Goal: Task Accomplishment & Management: Manage account settings

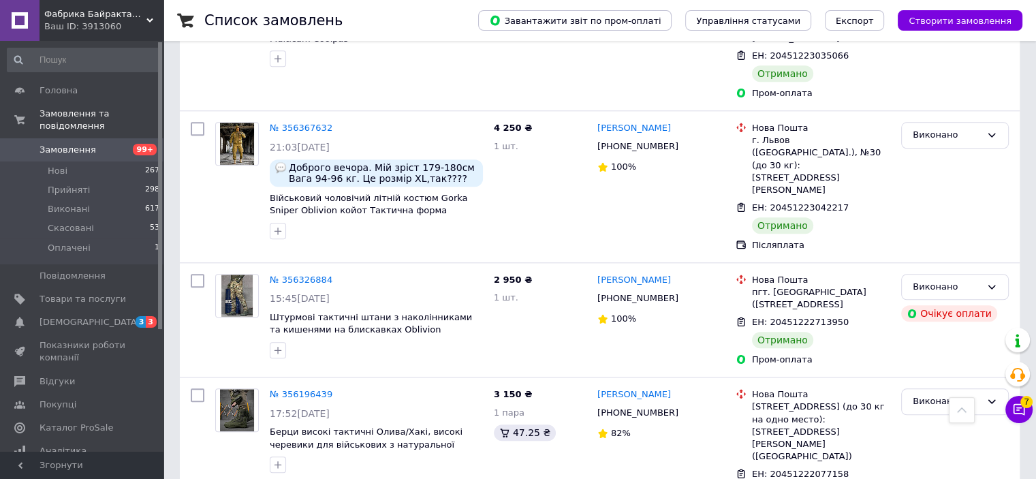
scroll to position [1499, 0]
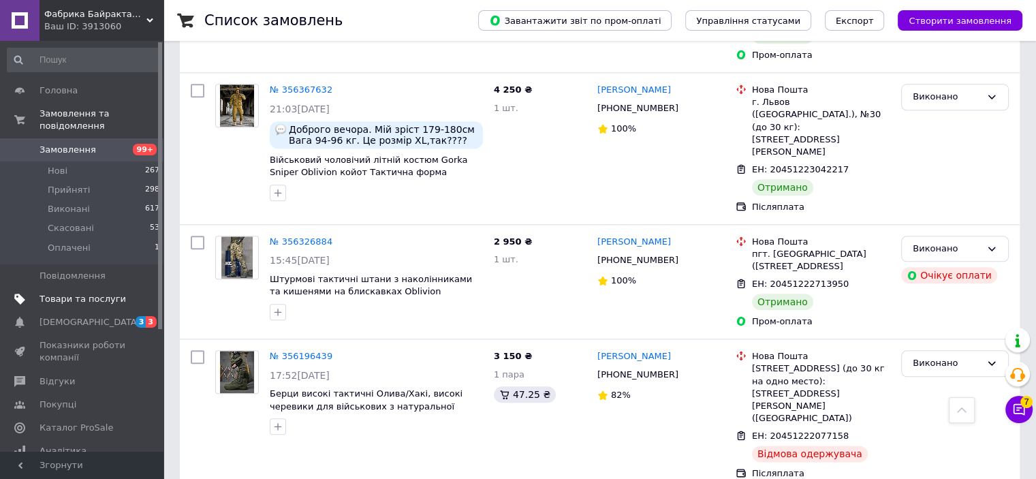
click at [61, 293] on span "Товари та послуги" at bounding box center [83, 299] width 87 height 12
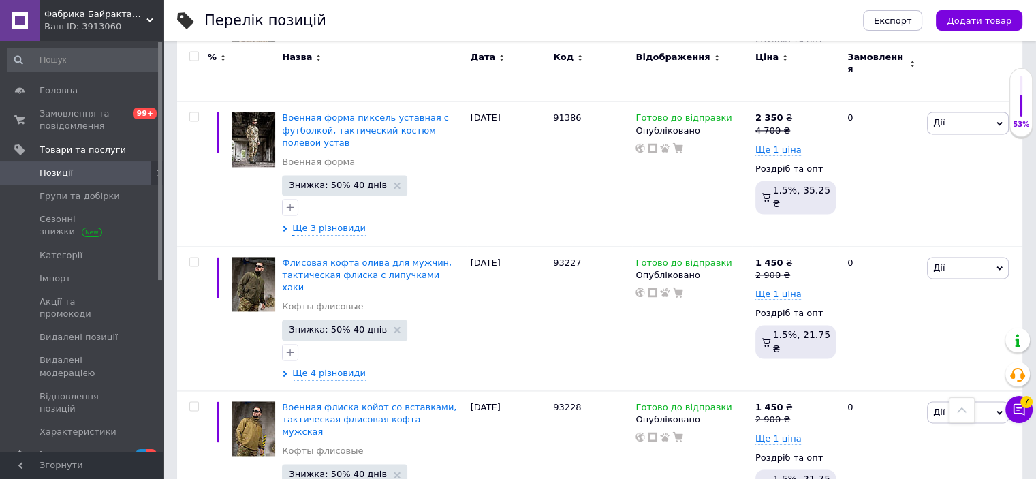
scroll to position [2115, 0]
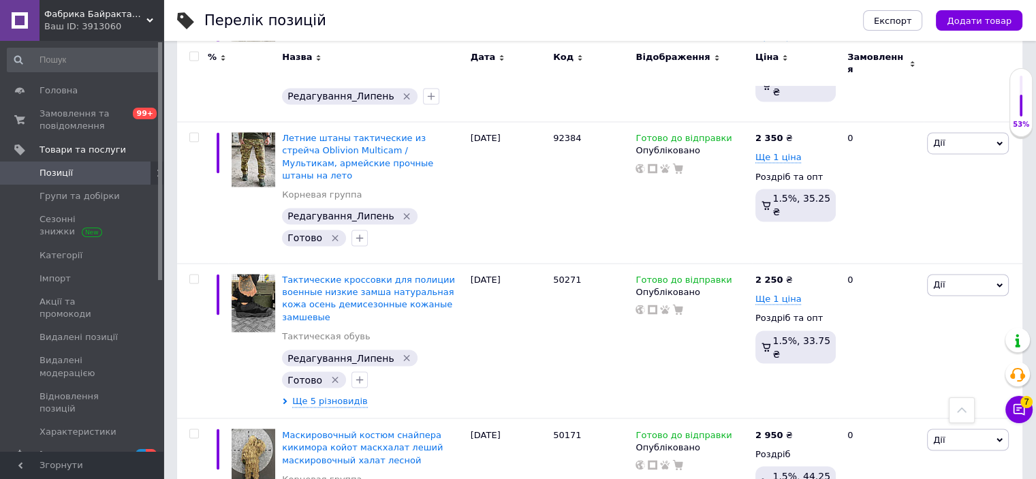
scroll to position [2460, 0]
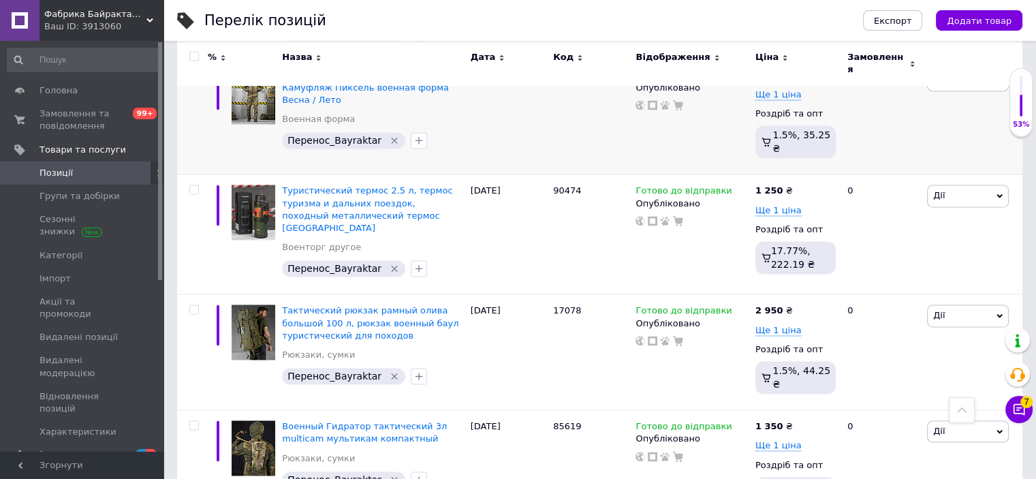
scroll to position [2070, 0]
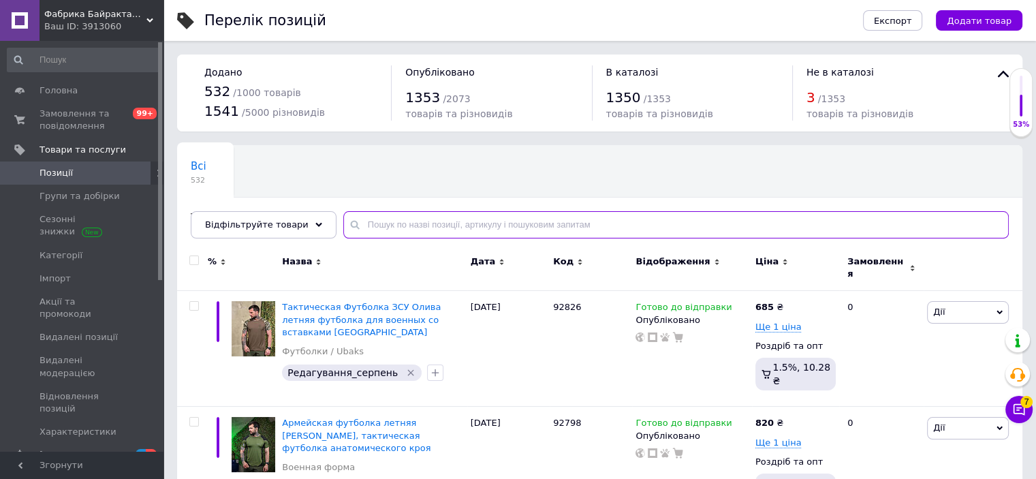
click at [499, 219] on input "text" at bounding box center [676, 224] width 666 height 27
paste input "91397"
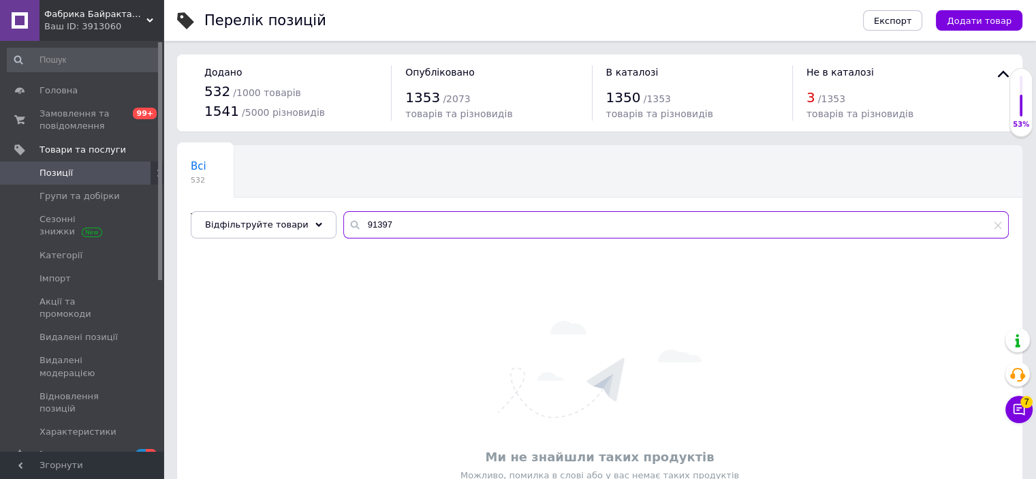
drag, startPoint x: 379, startPoint y: 222, endPoint x: 338, endPoint y: 220, distance: 40.9
click at [343, 220] on div "91397" at bounding box center [676, 224] width 666 height 27
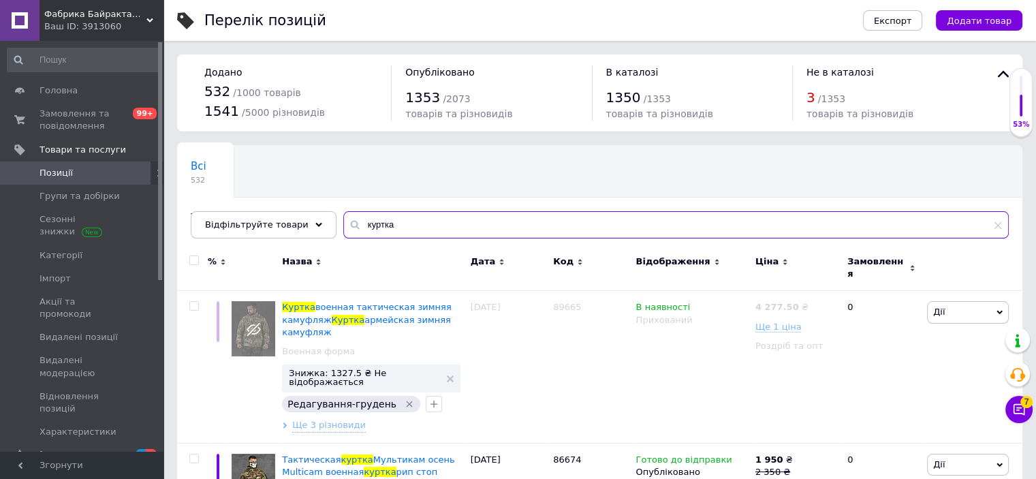
type input "куртка"
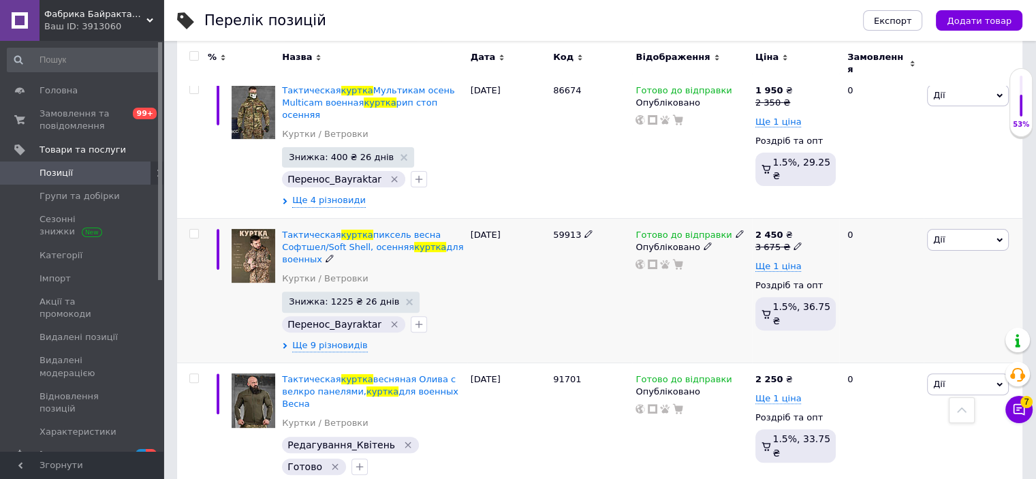
scroll to position [409, 0]
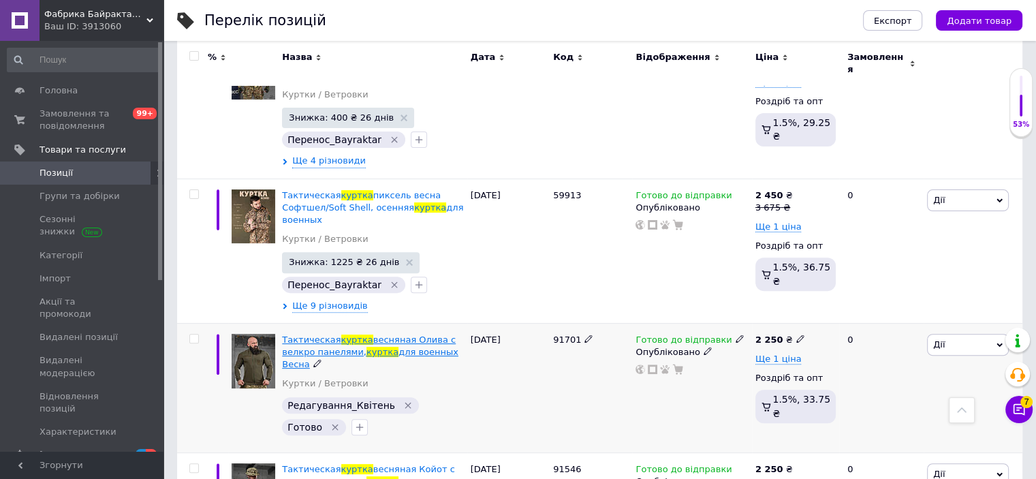
click at [414, 347] on span "для военных Весна" at bounding box center [370, 358] width 176 height 22
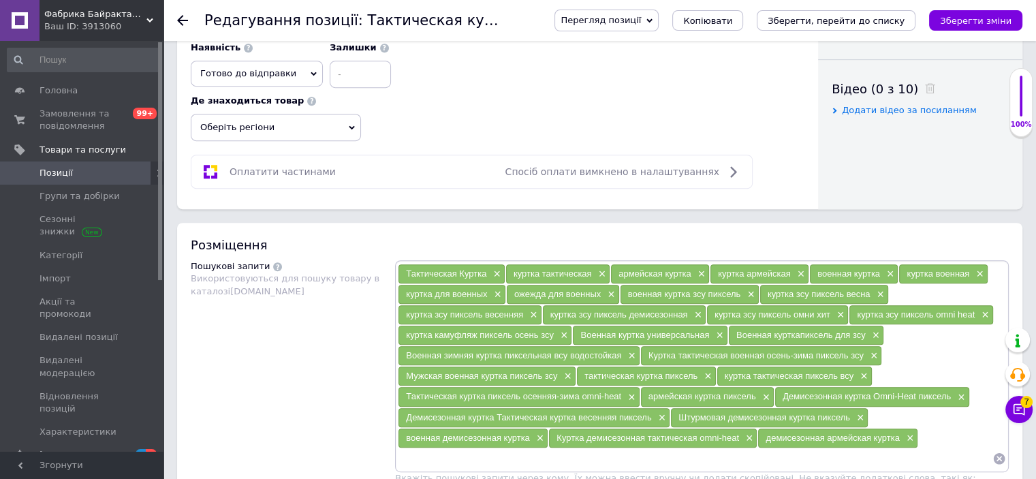
scroll to position [774, 0]
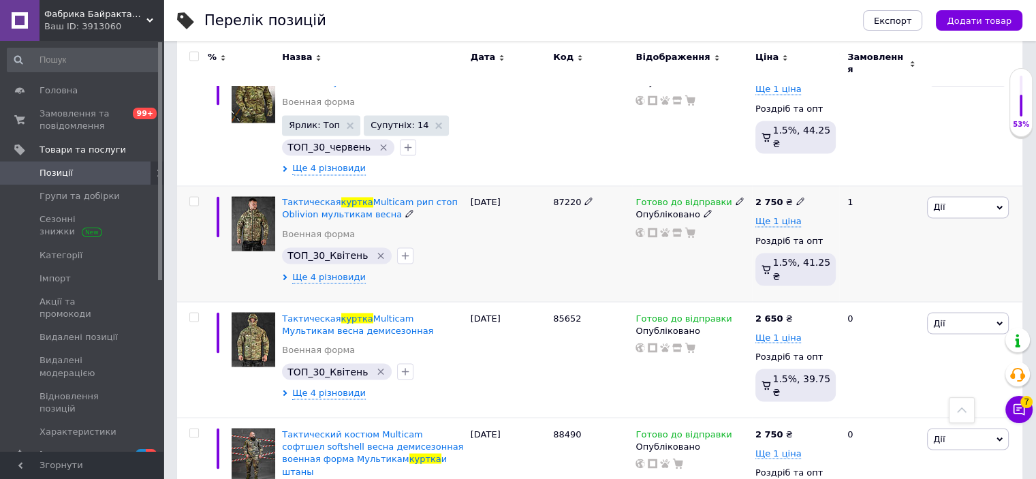
scroll to position [2459, 0]
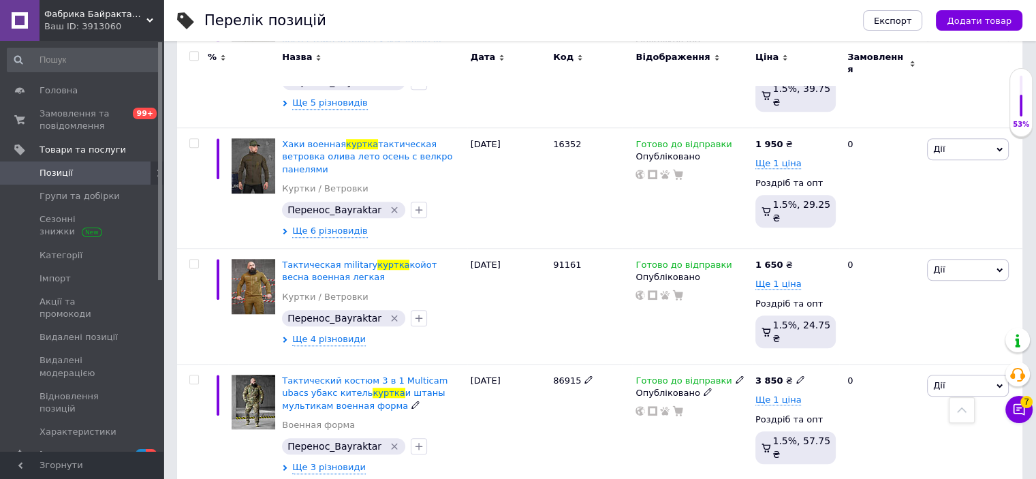
scroll to position [1086, 0]
